Goal: Task Accomplishment & Management: Use online tool/utility

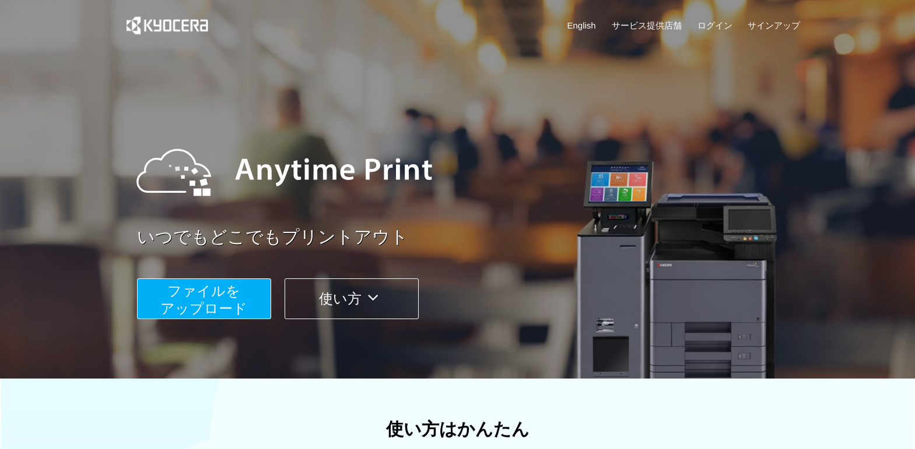
click at [189, 301] on span "ファイルを ​​アップロード" at bounding box center [203, 299] width 87 height 33
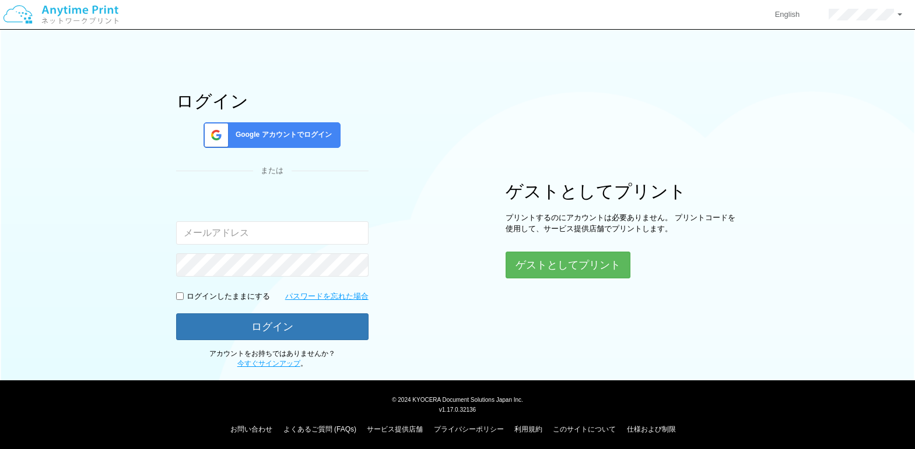
click at [322, 140] on div "Google アカウントでログイン" at bounding box center [271, 135] width 137 height 26
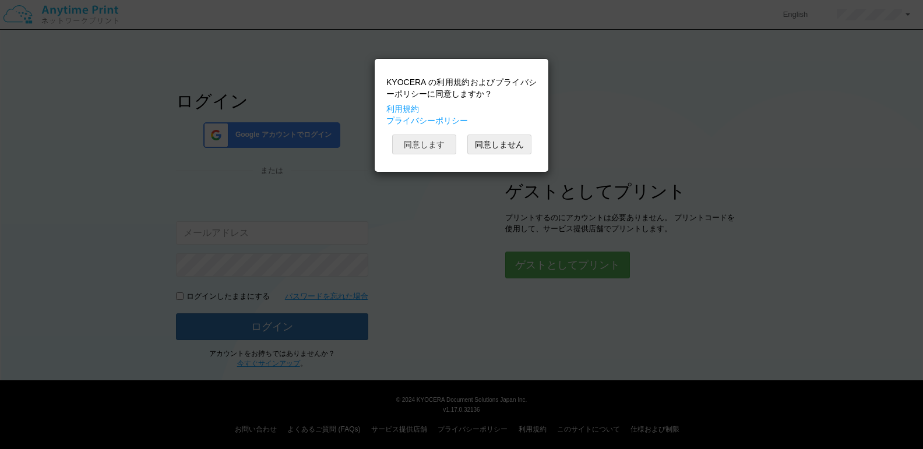
click at [443, 147] on button "同意します" at bounding box center [424, 145] width 64 height 20
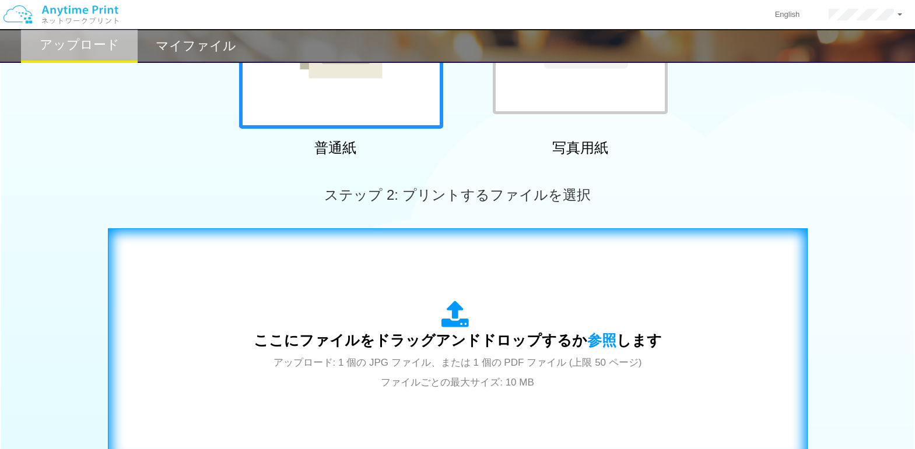
scroll to position [291, 0]
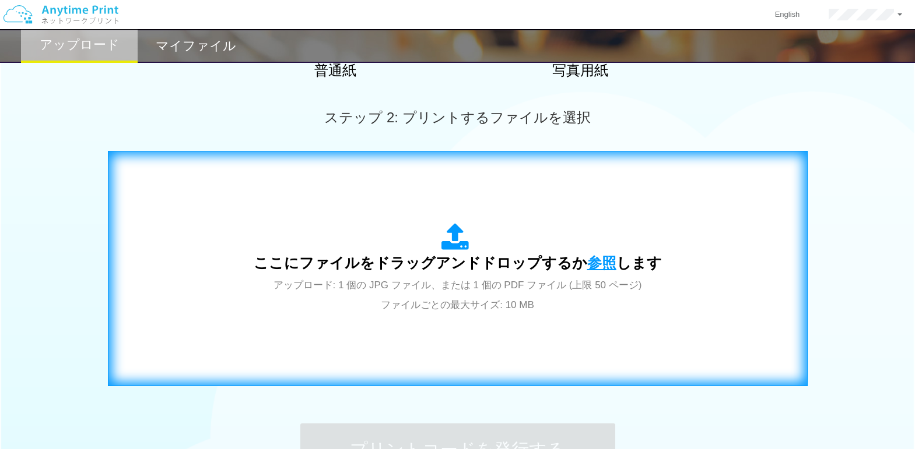
click at [602, 261] on span "参照" at bounding box center [601, 263] width 29 height 16
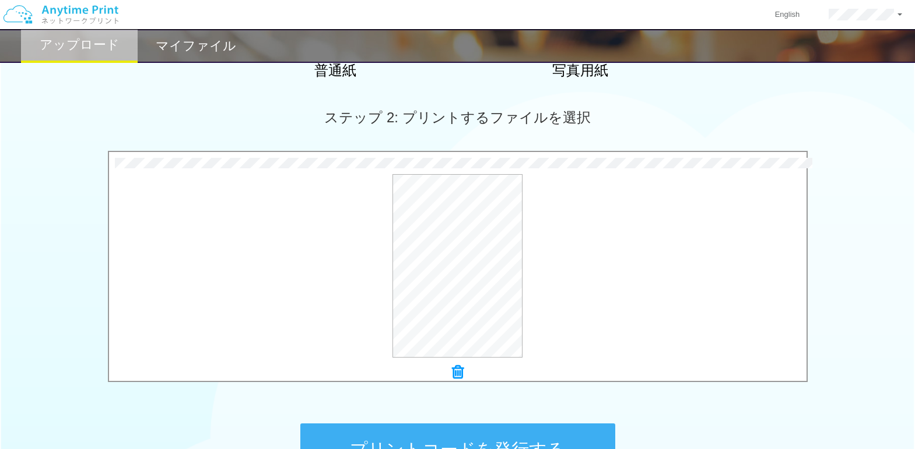
click at [457, 372] on icon at bounding box center [458, 372] width 12 height 15
click at [456, 378] on icon at bounding box center [458, 372] width 12 height 15
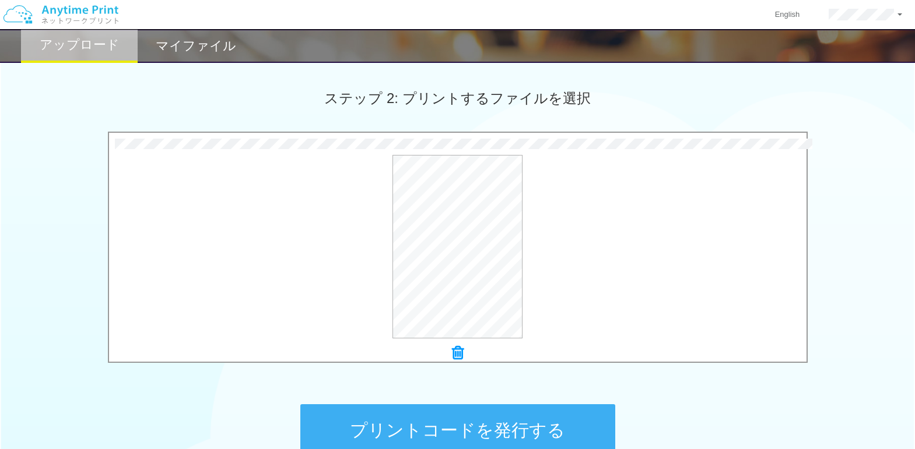
scroll to position [389, 0]
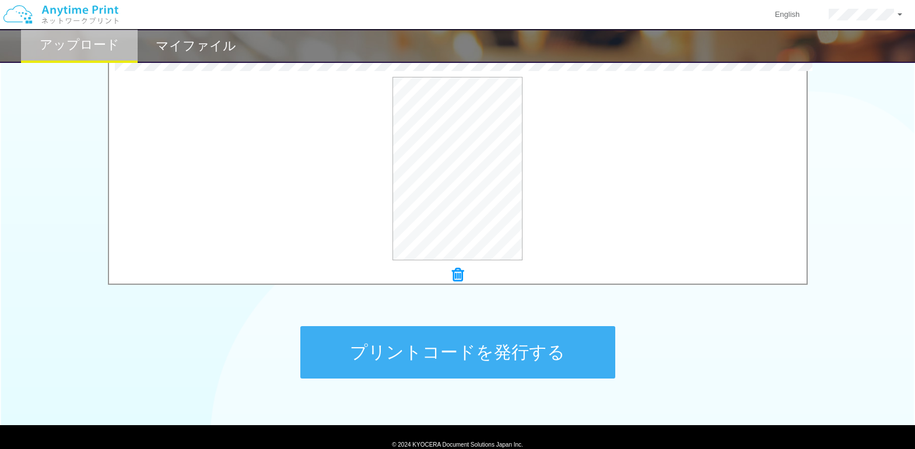
click at [455, 351] on button "プリントコードを発行する" at bounding box center [457, 352] width 315 height 52
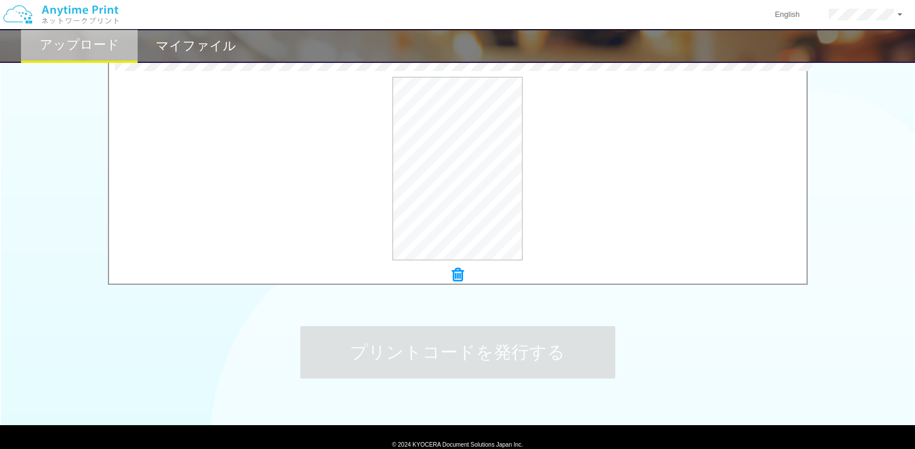
scroll to position [0, 0]
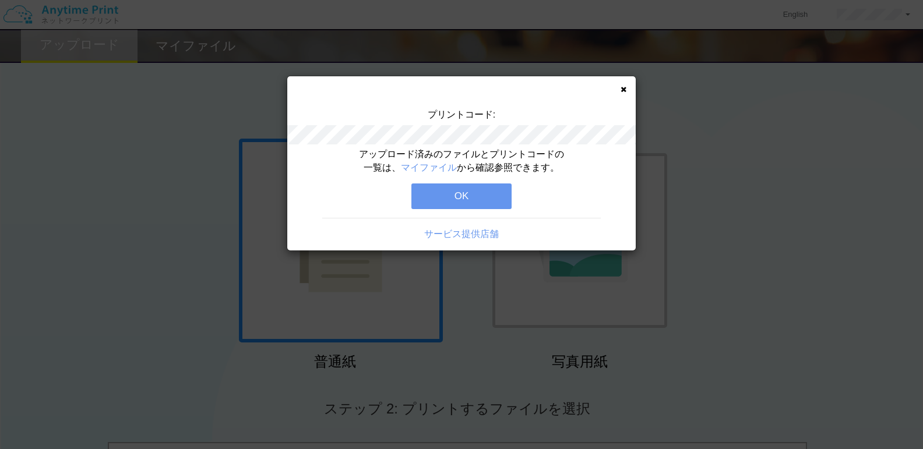
click at [452, 200] on button "OK" at bounding box center [462, 197] width 100 height 26
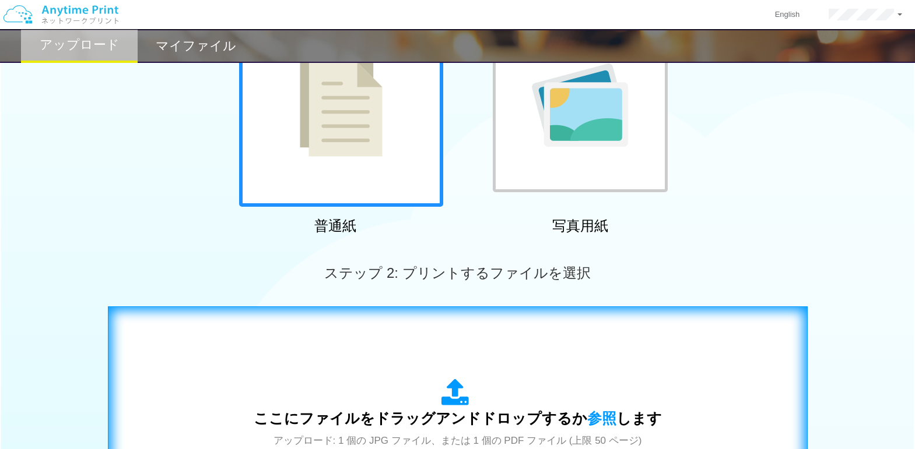
scroll to position [272, 0]
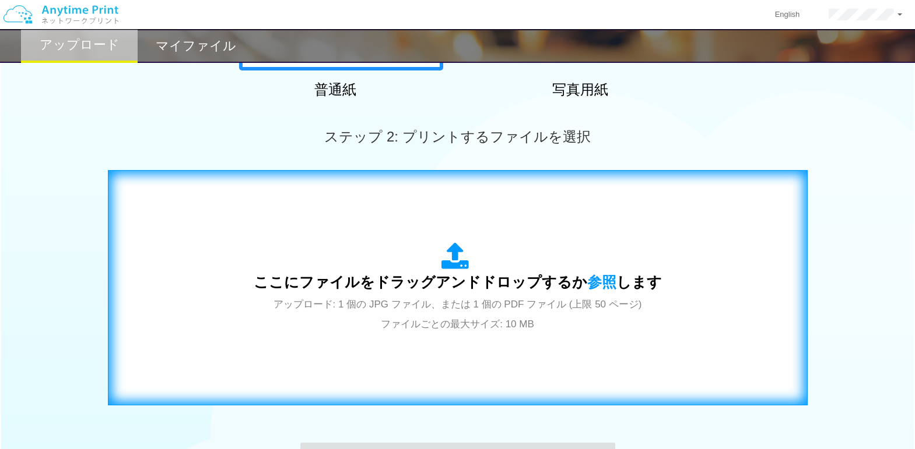
click at [459, 283] on span "ここにファイルをドラッグアンドドロップするか 参照 します" at bounding box center [458, 282] width 408 height 16
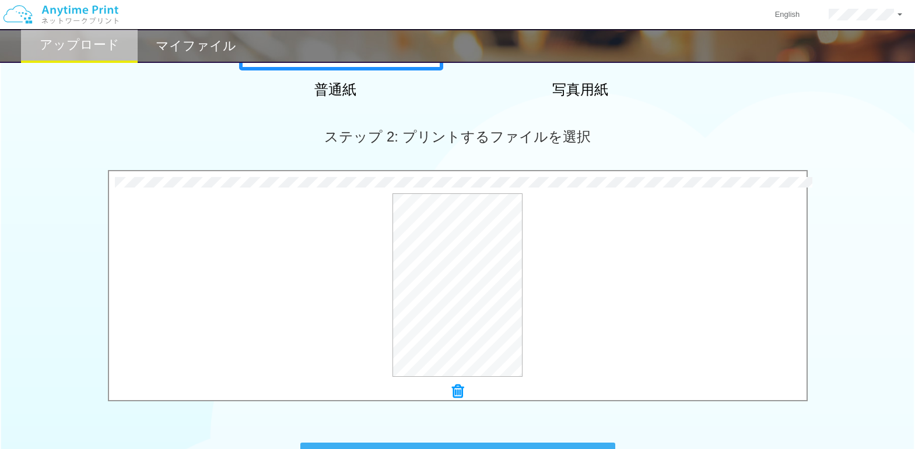
scroll to position [389, 0]
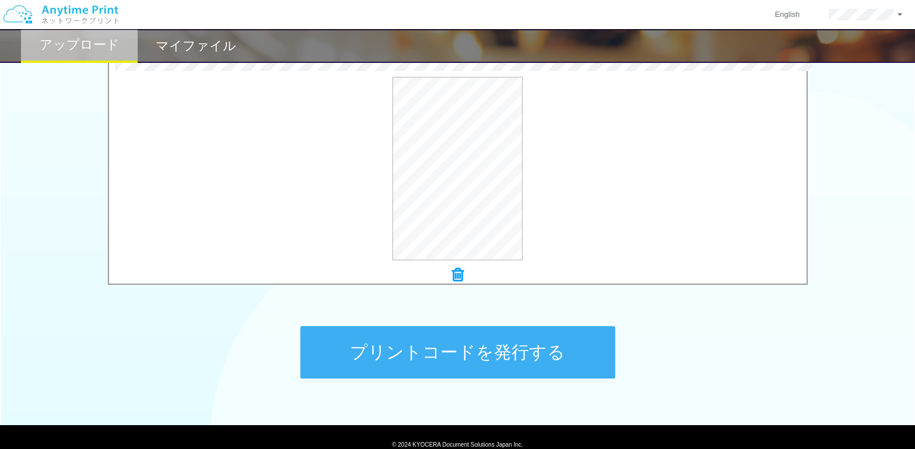
click at [448, 357] on button "プリントコードを発行する" at bounding box center [457, 352] width 315 height 52
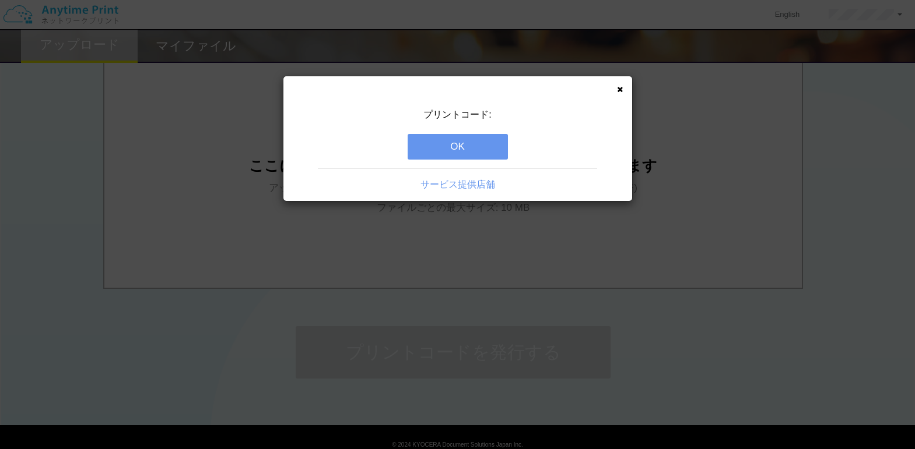
scroll to position [0, 0]
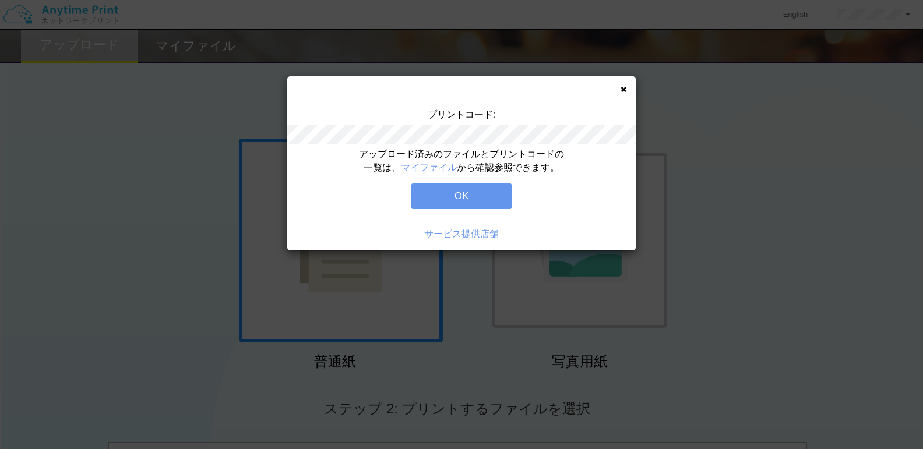
click at [475, 206] on button "OK" at bounding box center [462, 197] width 100 height 26
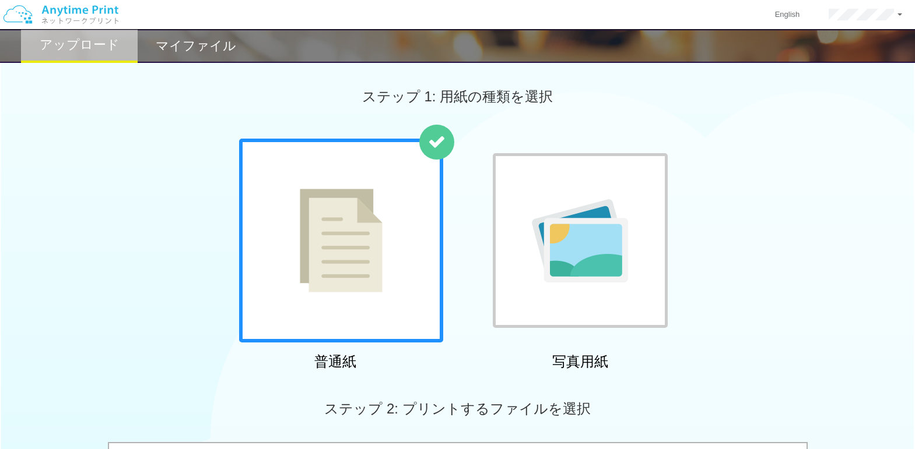
click at [202, 39] on h2 "マイファイル" at bounding box center [196, 46] width 80 height 14
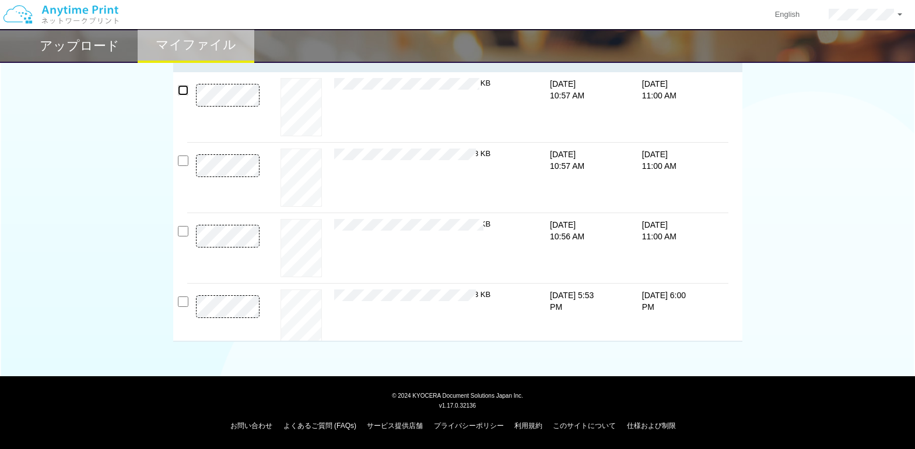
click at [178, 89] on input "checkbox" at bounding box center [183, 90] width 10 height 10
checkbox input "true"
click at [182, 157] on input "checkbox" at bounding box center [183, 161] width 10 height 10
checkbox input "true"
click at [182, 230] on input "checkbox" at bounding box center [183, 231] width 10 height 10
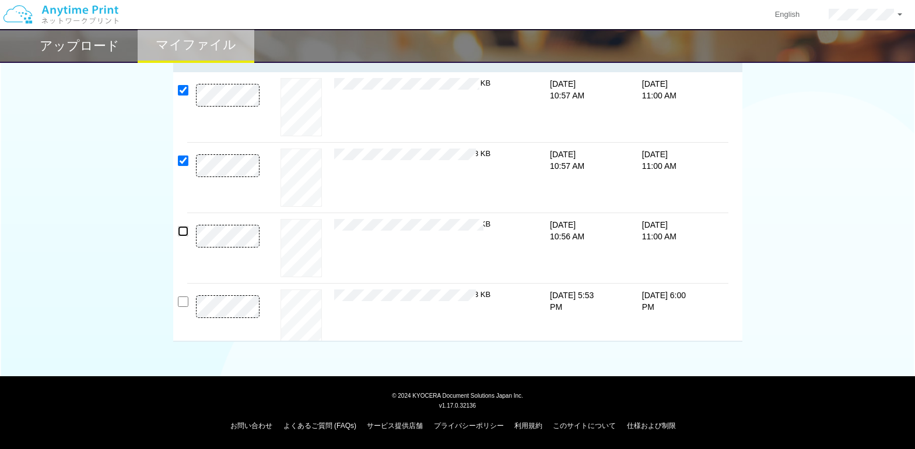
checkbox input "true"
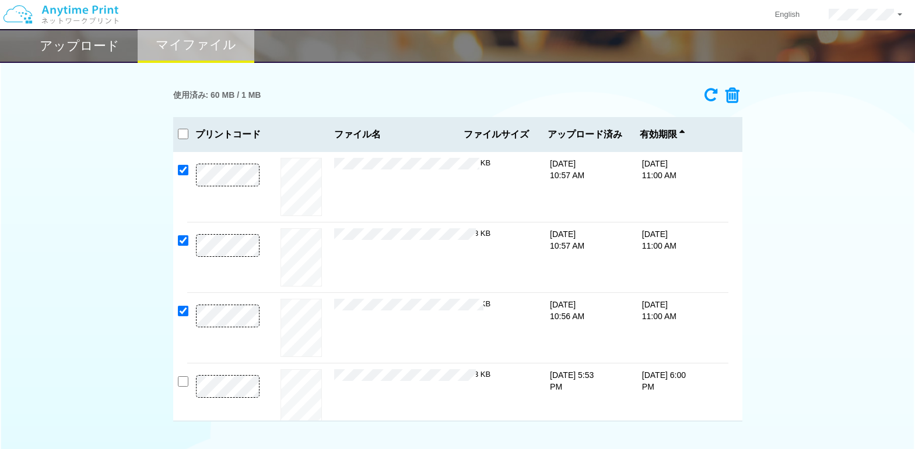
click at [735, 96] on icon at bounding box center [728, 95] width 22 height 17
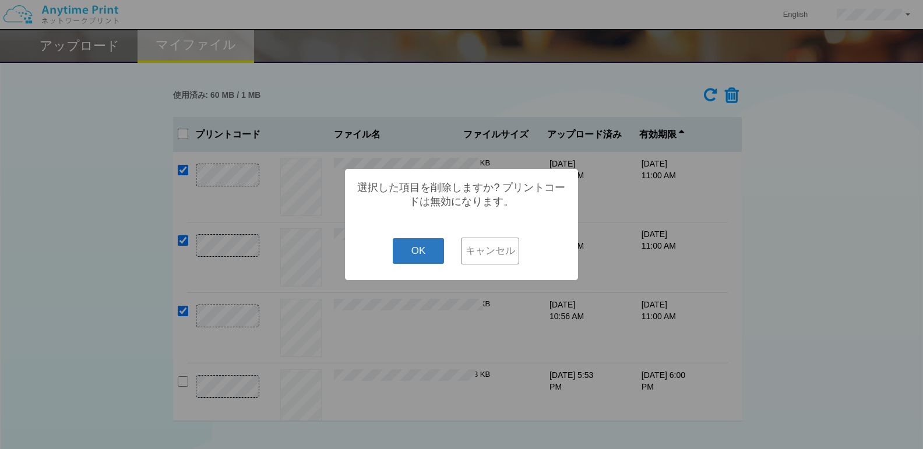
click at [416, 252] on button "OK" at bounding box center [419, 251] width 52 height 26
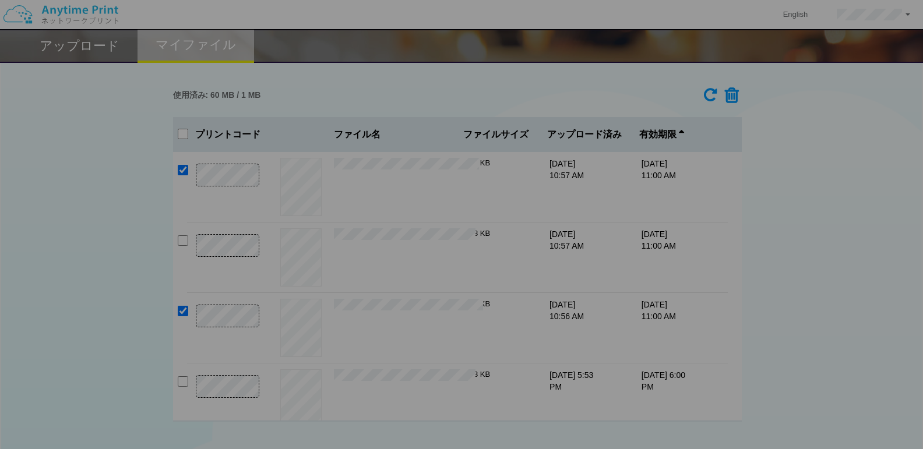
checkbox input "false"
